Goal: Transaction & Acquisition: Register for event/course

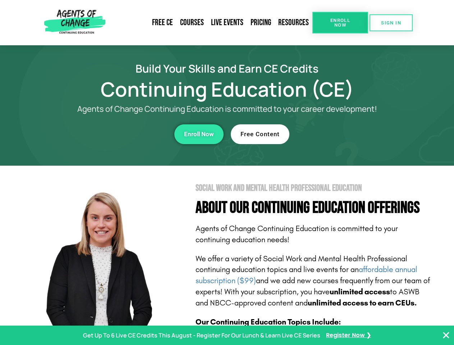
click at [227, 173] on section "Social Work and Mental Health Professional Education About Our Continuing Educa…" at bounding box center [227, 317] width 454 height 302
click at [340, 23] on span "Enroll Now" at bounding box center [340, 22] width 33 height 9
click at [391, 23] on span "SIGN IN" at bounding box center [391, 23] width 20 height 5
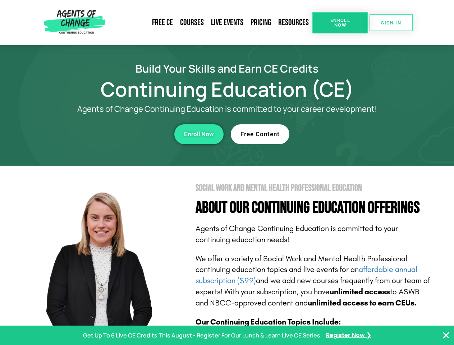
click at [125, 134] on div "Enroll Now" at bounding box center [125, 134] width 198 height 20
click at [199, 134] on span "Enroll Now" at bounding box center [199, 134] width 30 height 6
click at [330, 134] on div "Free Content" at bounding box center [330, 134] width 198 height 20
